Goal: Task Accomplishment & Management: Use online tool/utility

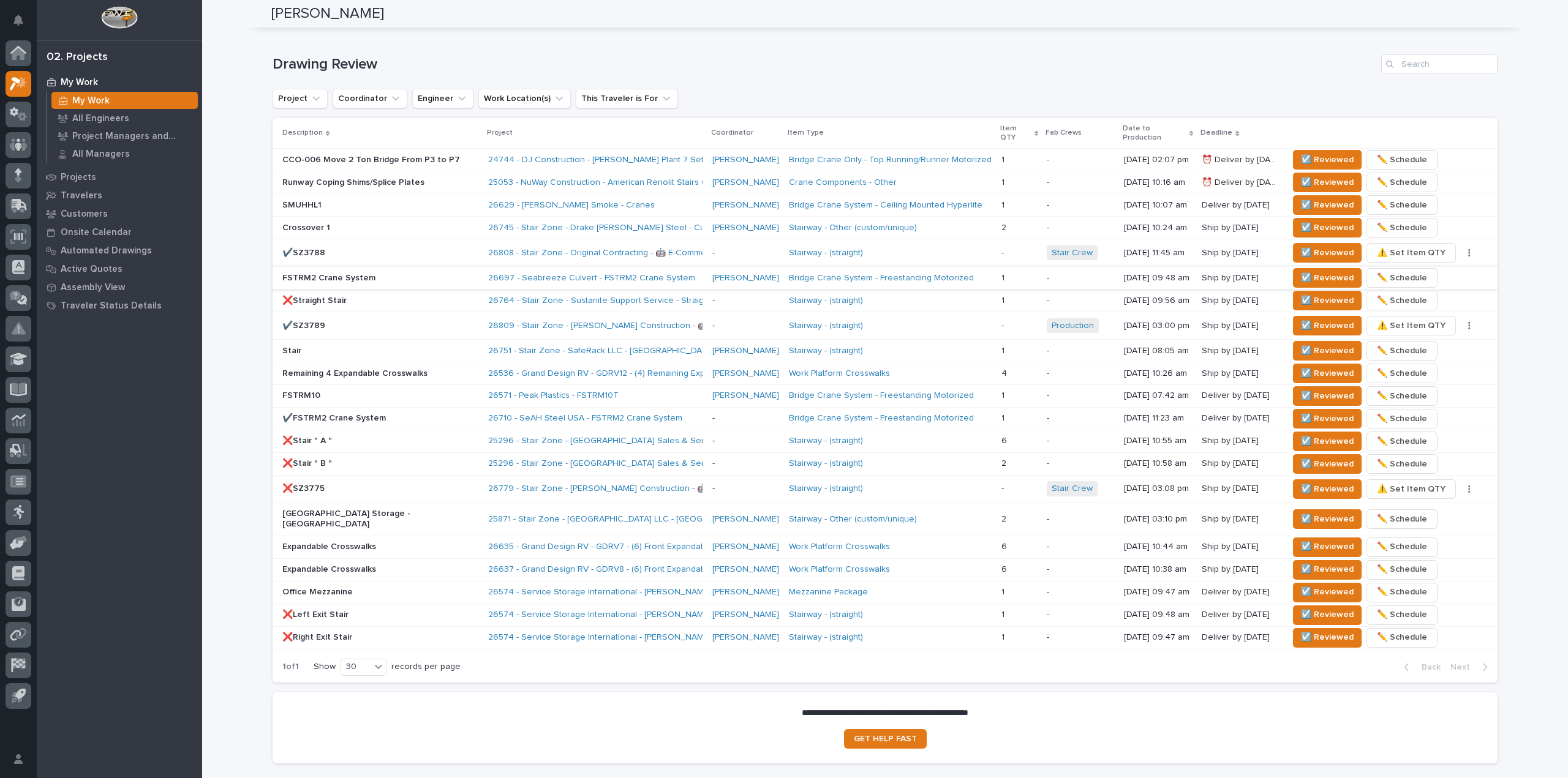
scroll to position [723, 0]
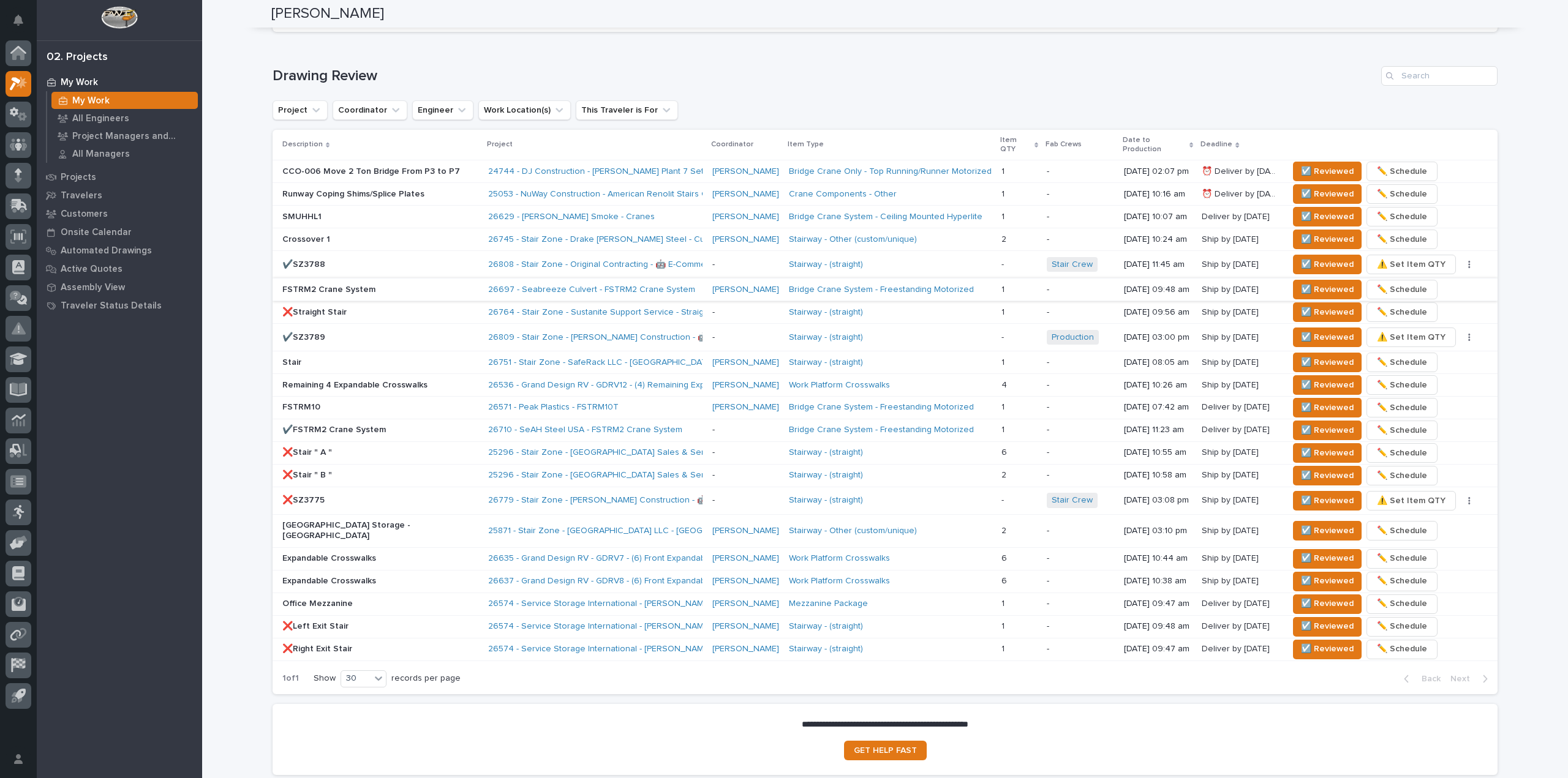
click at [769, 80] on h1 "Drawing Review" at bounding box center [824, 76] width 1104 height 18
click at [1309, 282] on span "☑️ Reviewed" at bounding box center [1327, 289] width 53 height 15
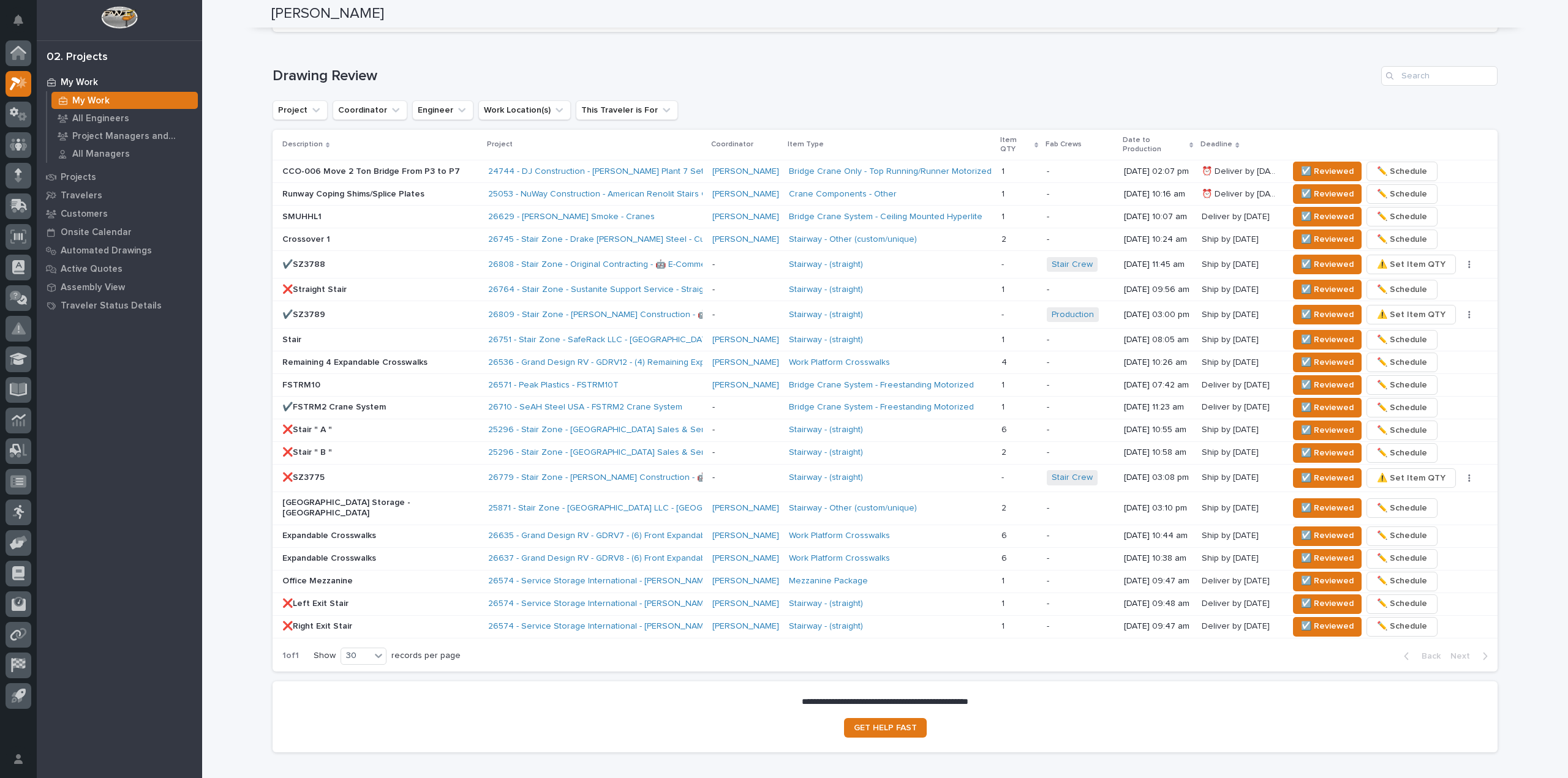
scroll to position [712, 0]
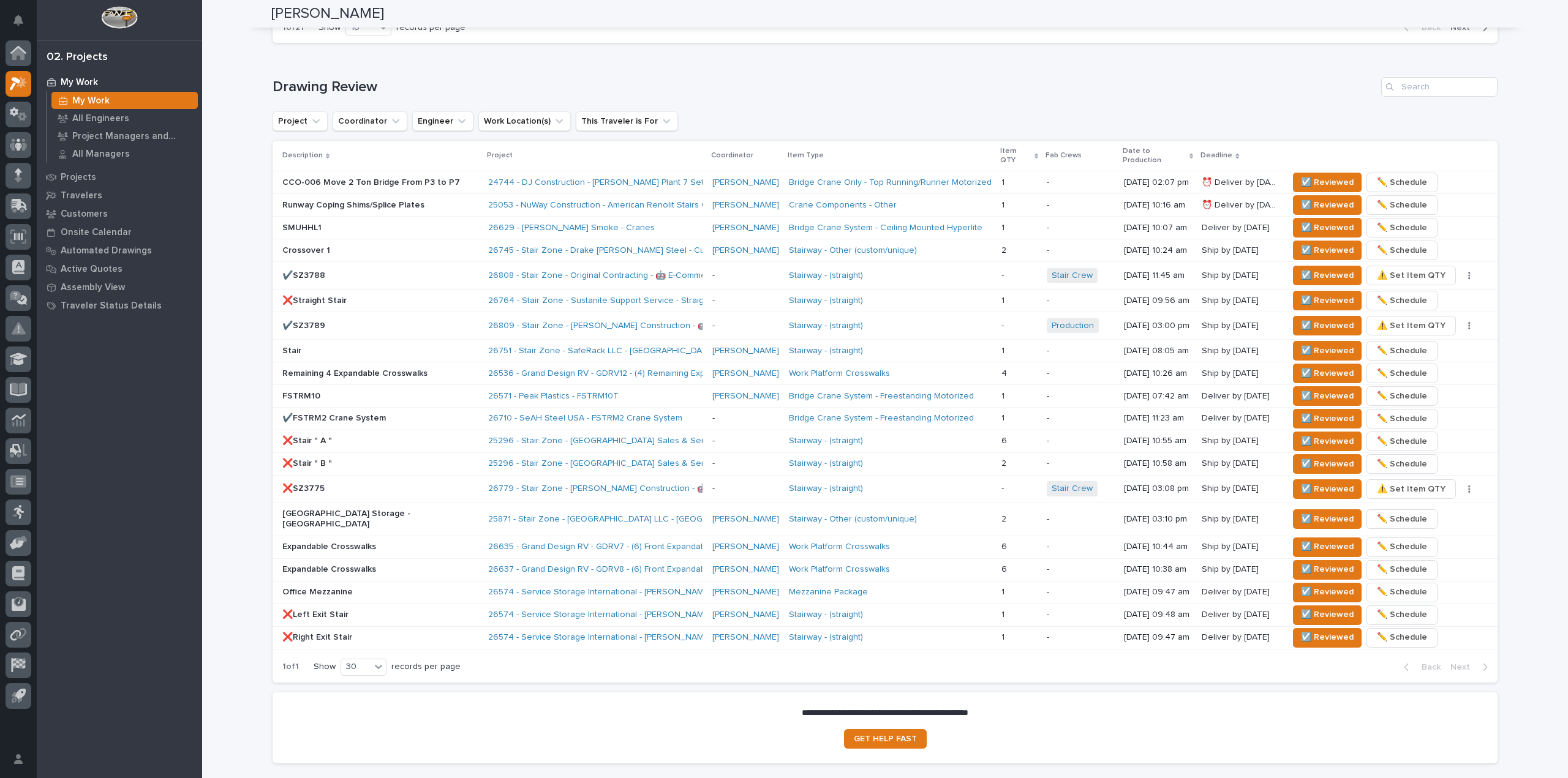
click at [389, 246] on p "Crossover 1" at bounding box center [380, 250] width 196 height 11
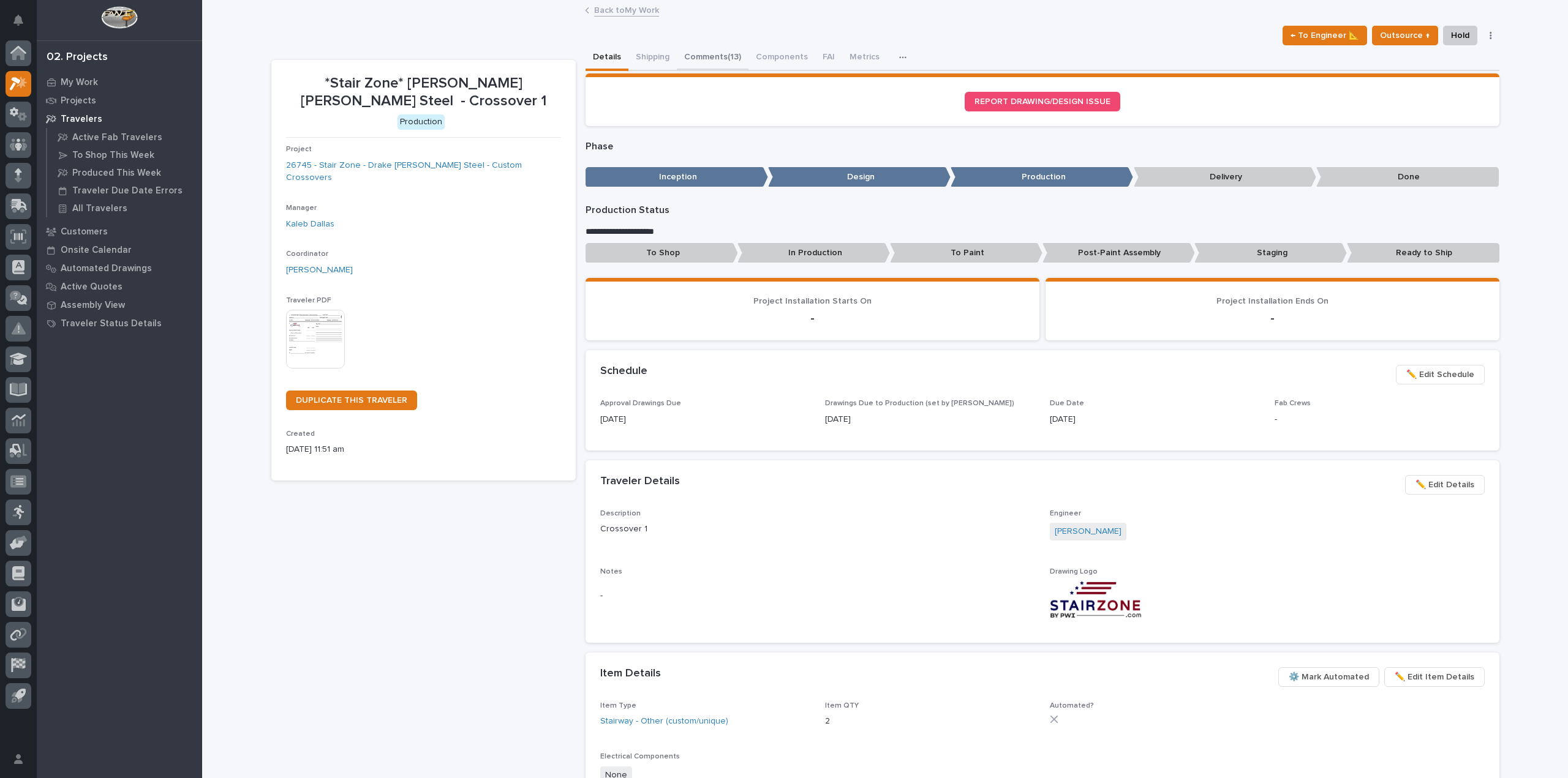
click at [680, 51] on button "Comments (13)" at bounding box center [713, 58] width 72 height 26
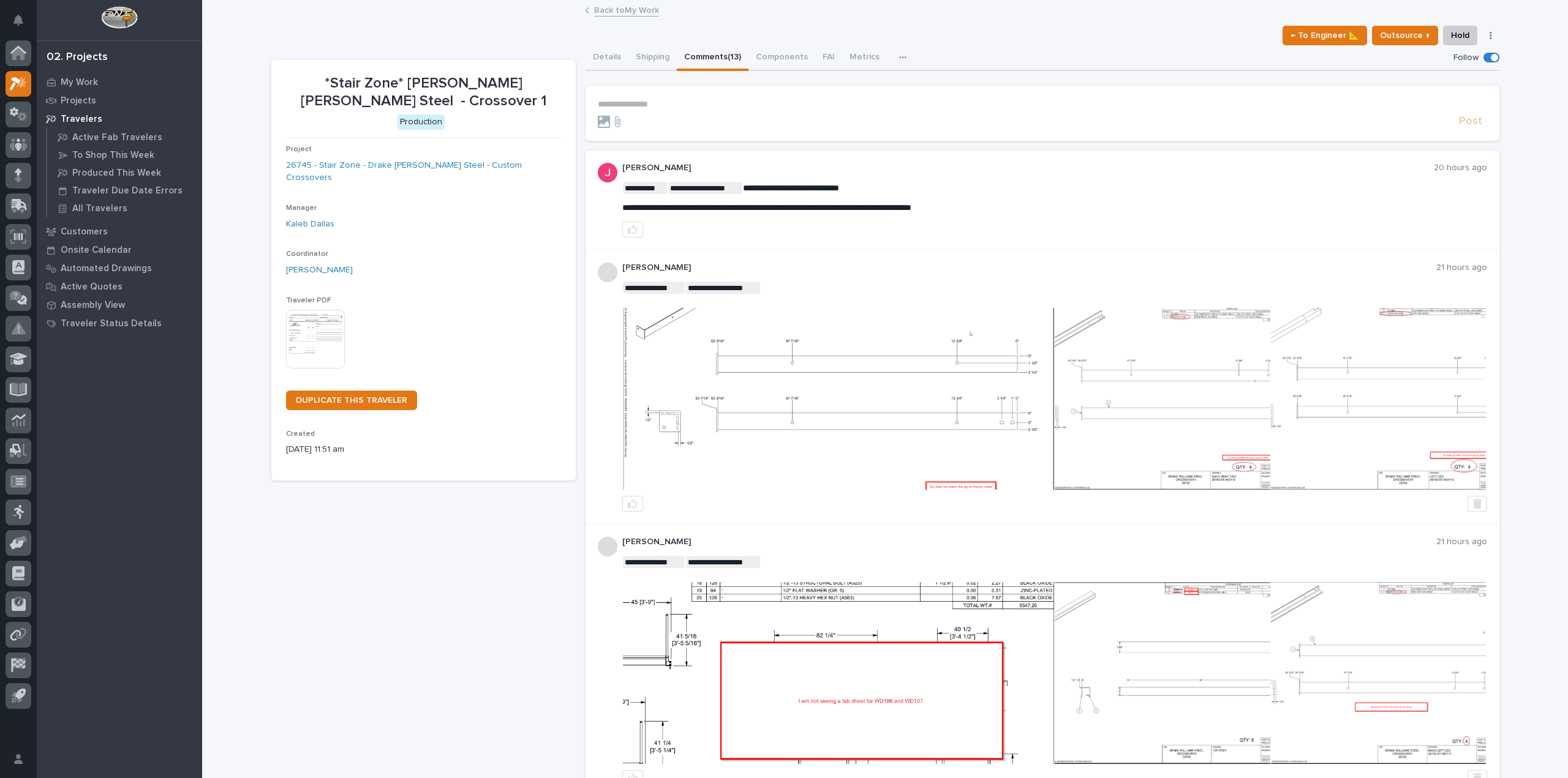
click at [637, 11] on link "Back to My Work" at bounding box center [626, 9] width 65 height 14
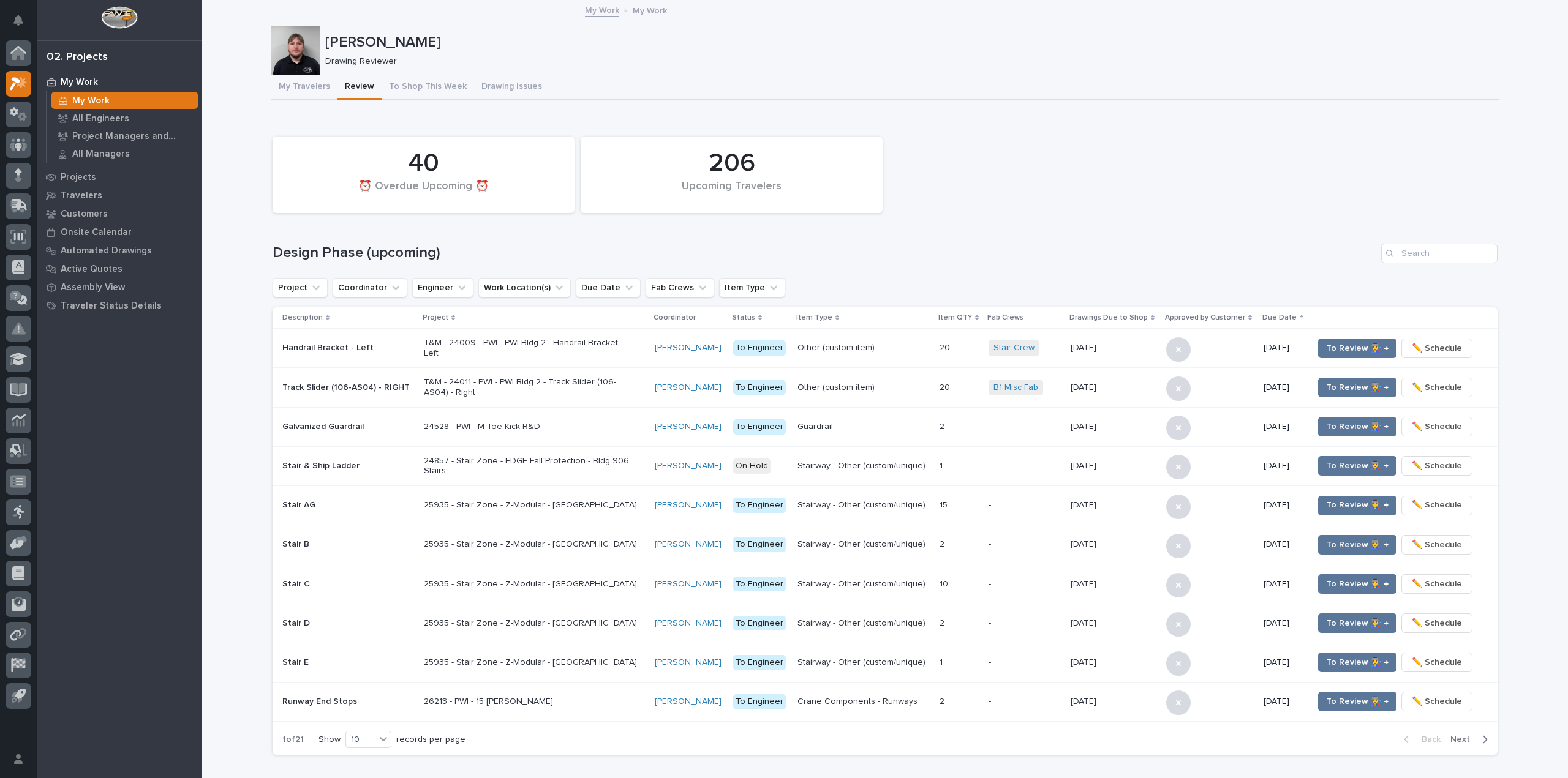
scroll to position [490, 0]
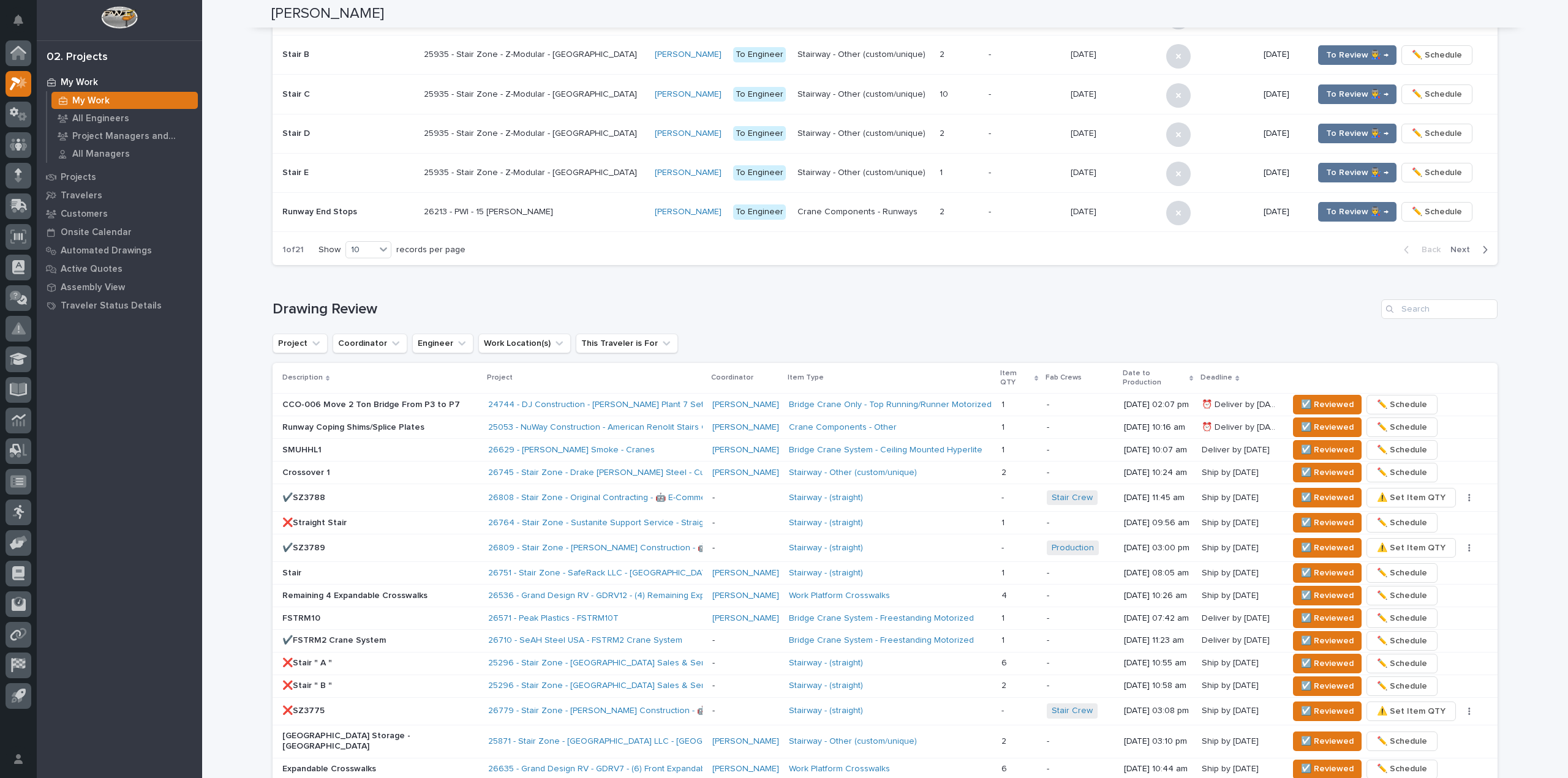
click at [377, 518] on p "❌Straight Stair" at bounding box center [380, 523] width 196 height 11
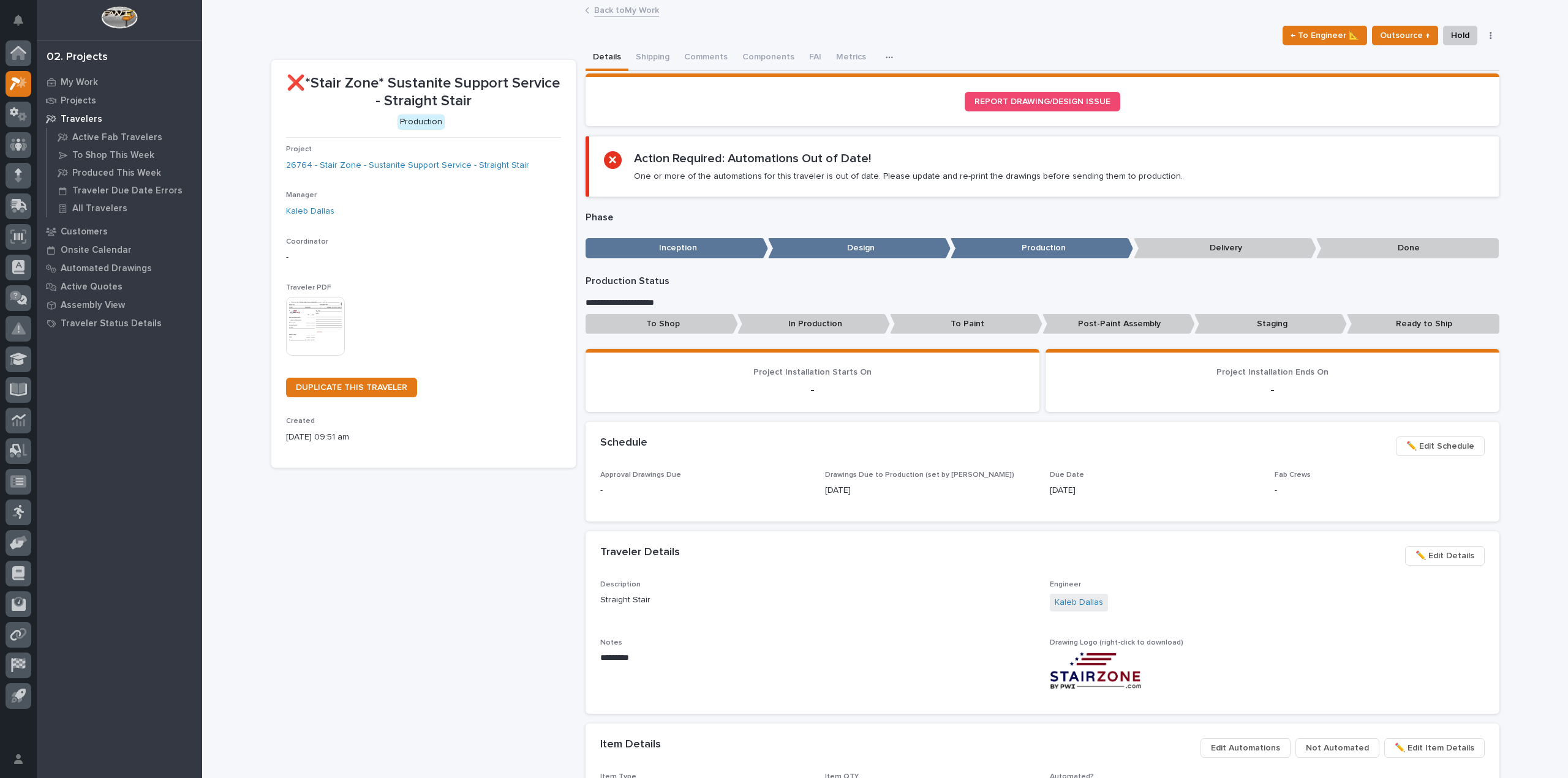
drag, startPoint x: 743, startPoint y: 280, endPoint x: 742, endPoint y: 320, distance: 40.0
drag, startPoint x: 742, startPoint y: 320, endPoint x: 441, endPoint y: 656, distance: 451.1
click at [438, 656] on div "❌*Stair Zone* Sustanite Support Service - Straight Stair Production Project 267…" at bounding box center [423, 700] width 304 height 1280
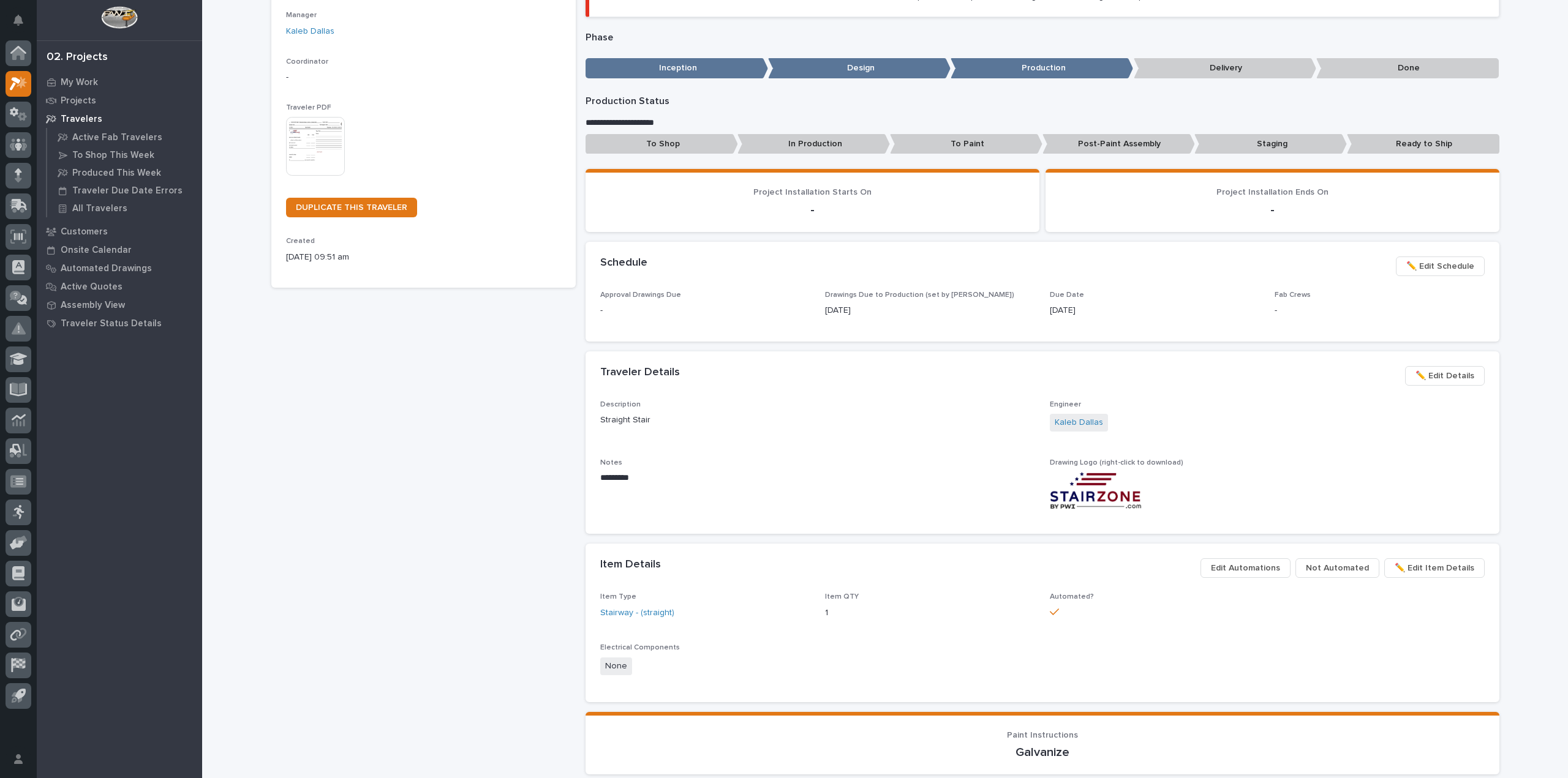
scroll to position [490, 0]
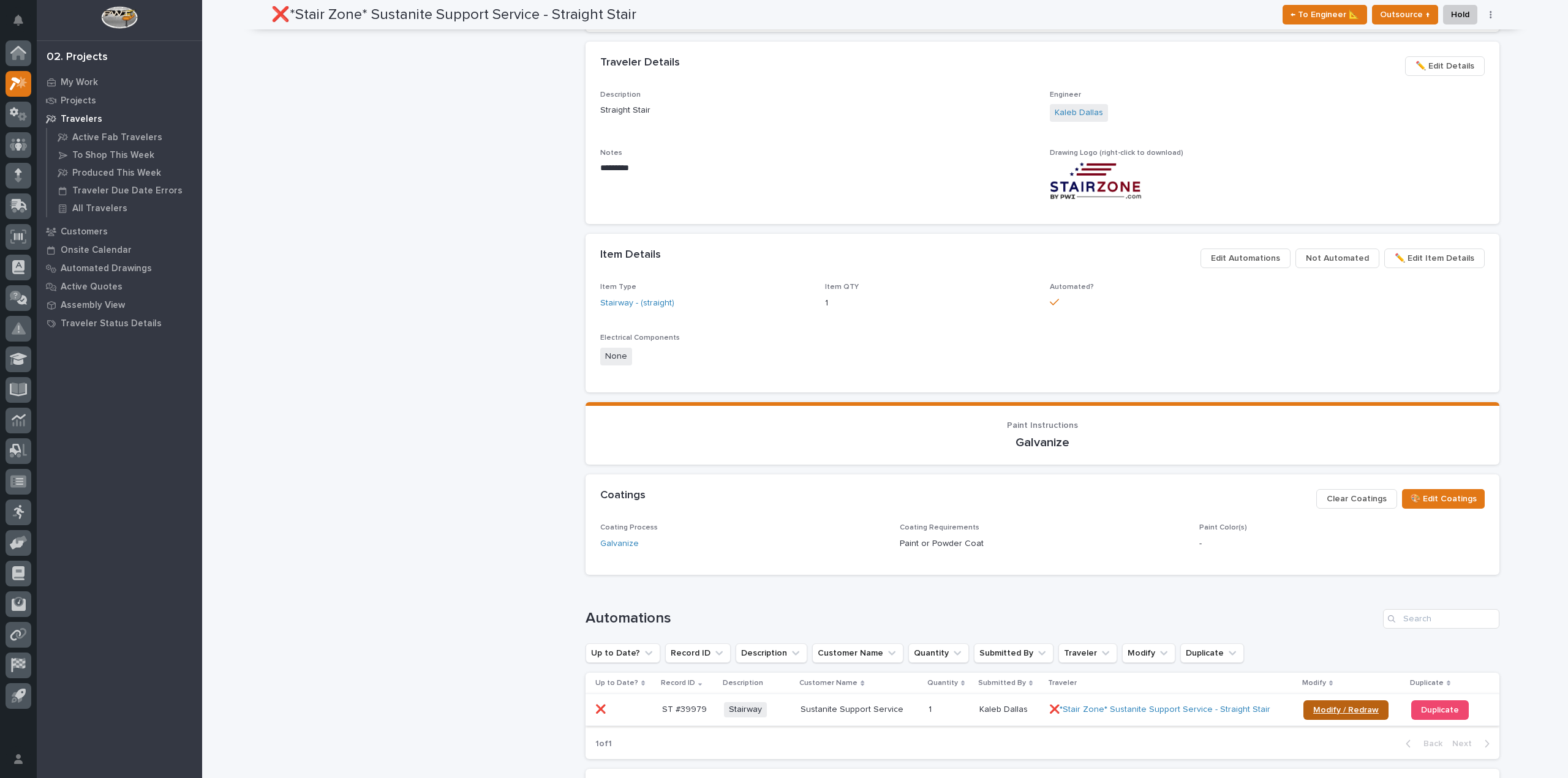
click at [1363, 704] on link "Modify / Redraw" at bounding box center [1346, 710] width 85 height 20
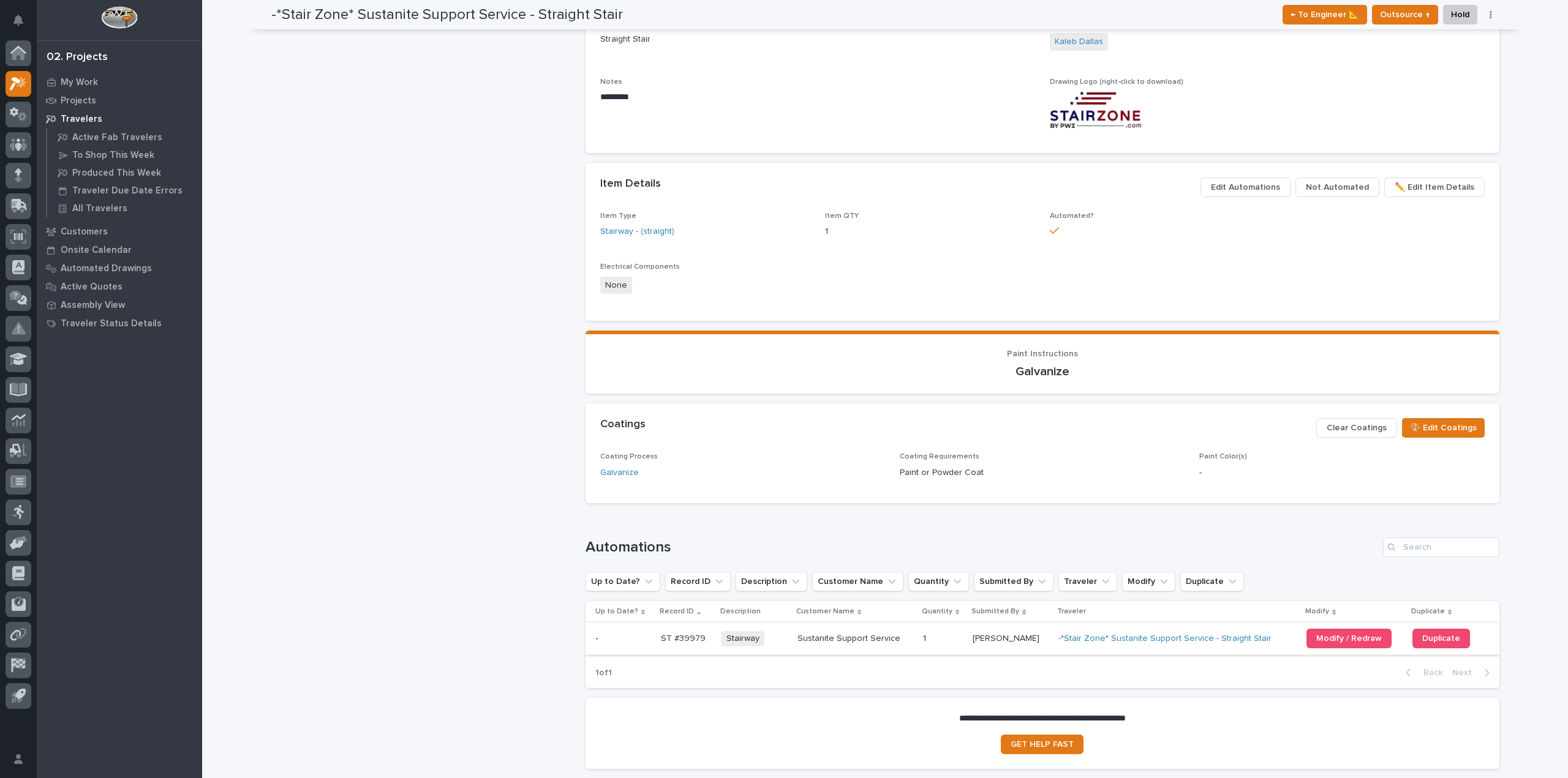
scroll to position [454, 0]
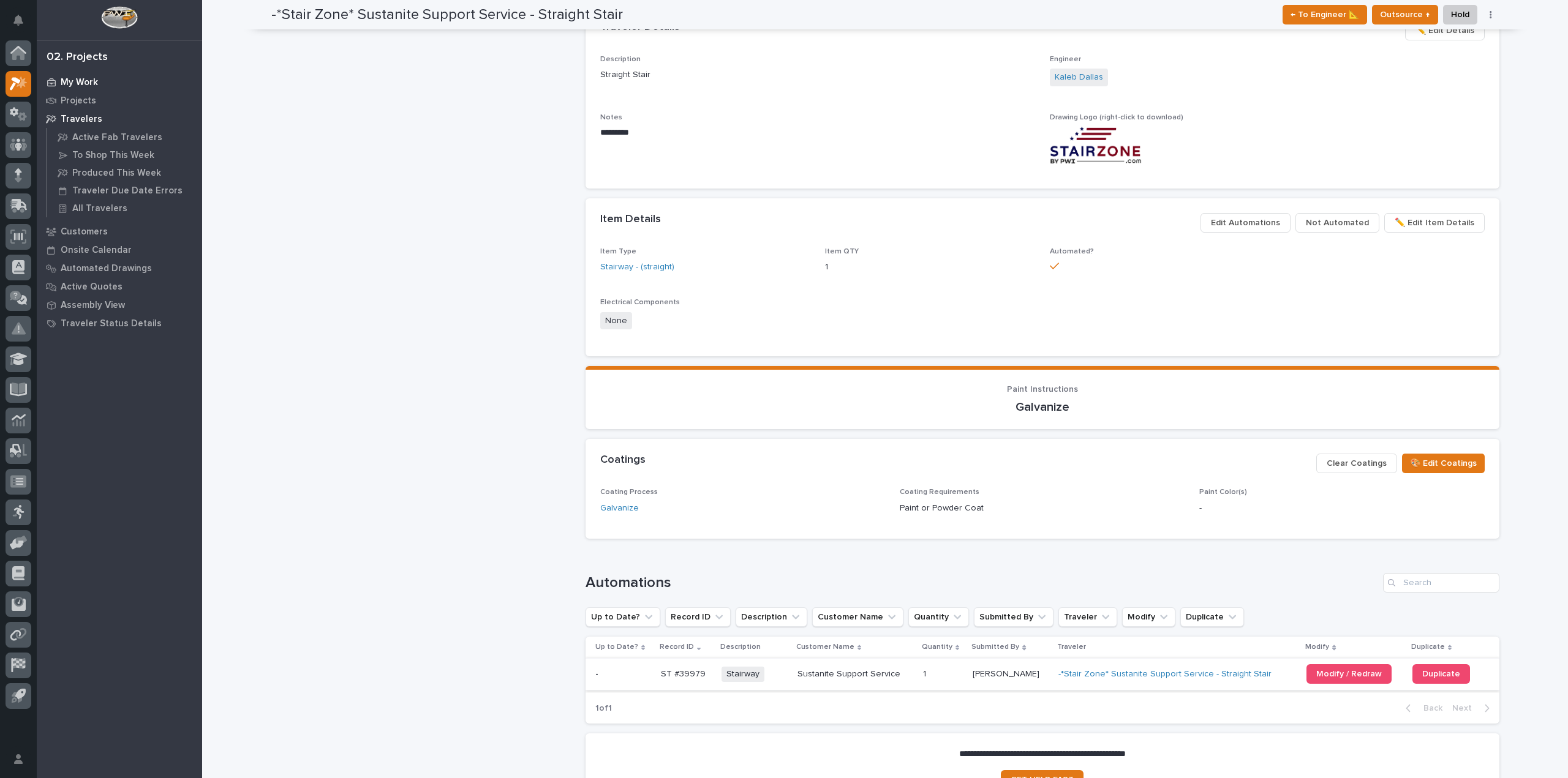
click at [71, 86] on p "My Work" at bounding box center [79, 83] width 37 height 11
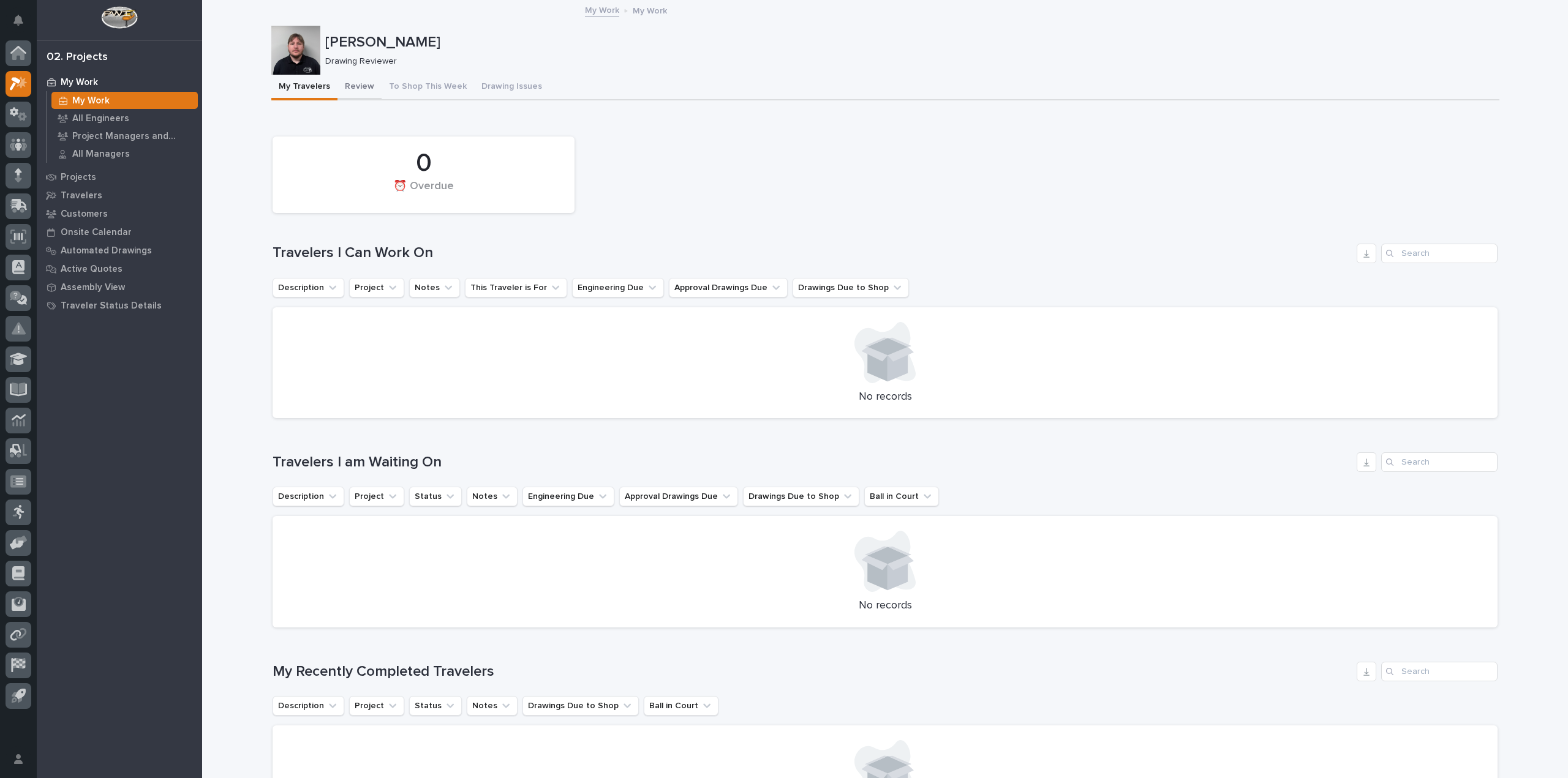
click at [350, 93] on button "Review" at bounding box center [359, 88] width 44 height 26
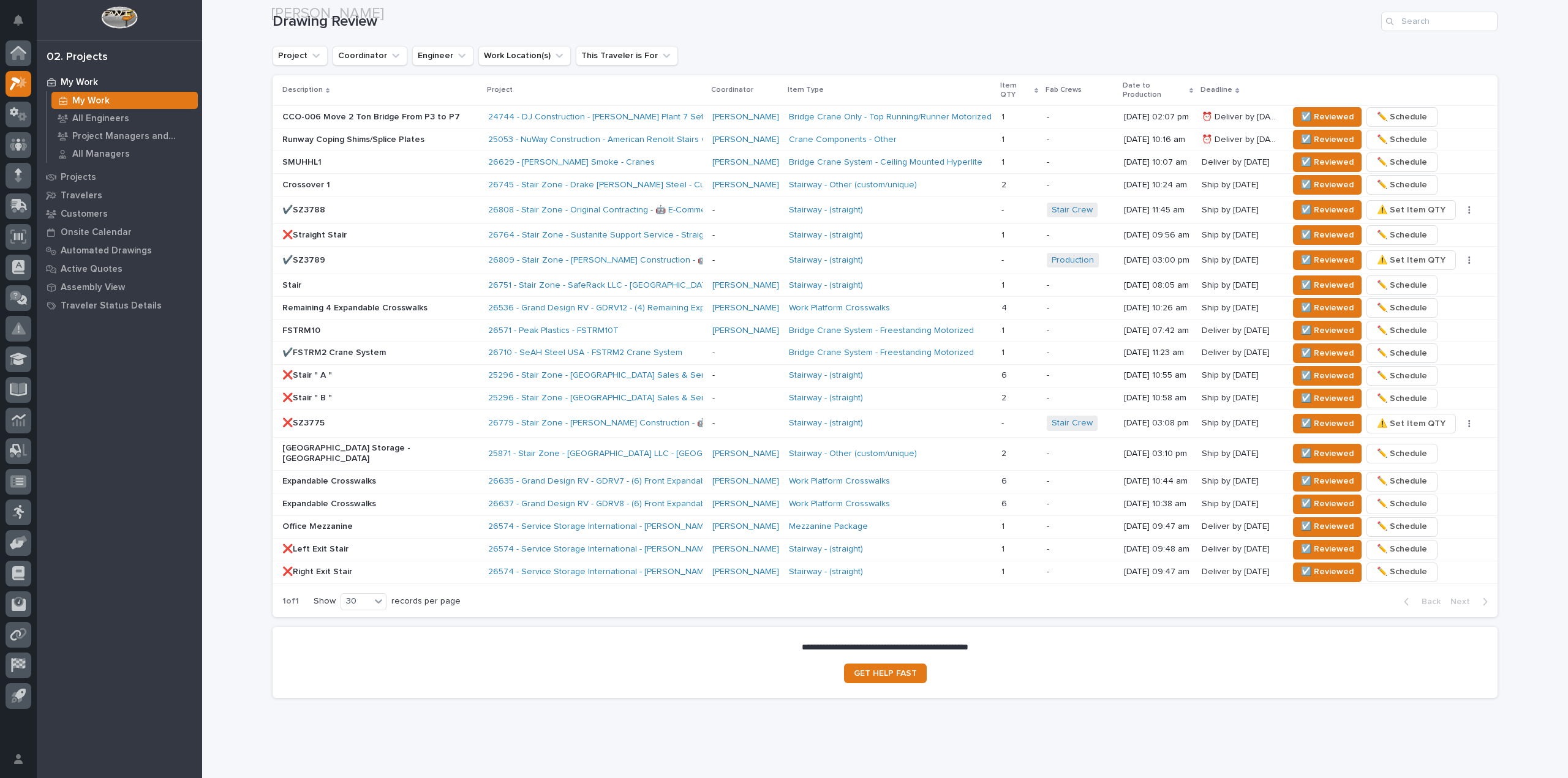
scroll to position [784, 0]
